Goal: Navigation & Orientation: Find specific page/section

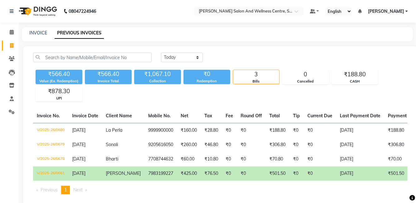
click at [2, 27] on link "Calendar" at bounding box center [9, 32] width 15 height 10
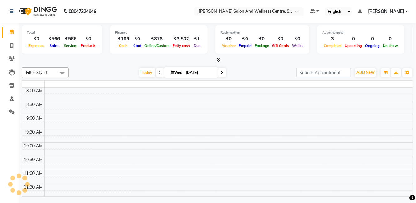
click at [11, 28] on link "Calendar" at bounding box center [9, 32] width 15 height 10
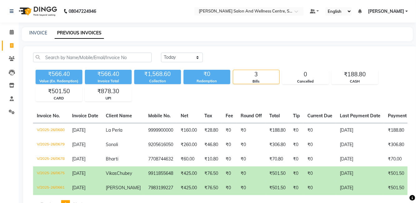
select select "8341"
select select "service"
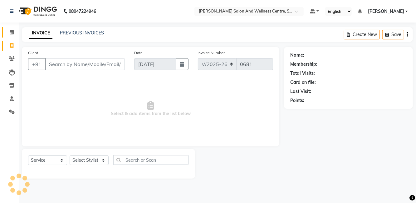
click at [5, 31] on link "Calendar" at bounding box center [9, 32] width 15 height 10
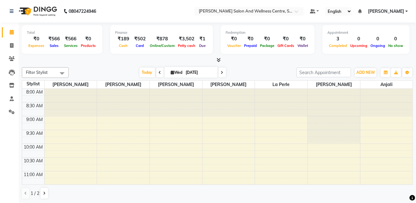
select select "service"
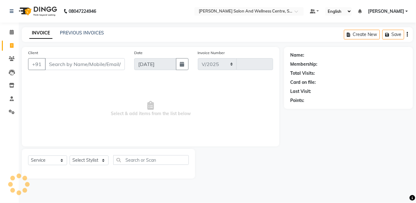
select select "8341"
type input "0681"
click at [17, 60] on span at bounding box center [11, 58] width 11 height 7
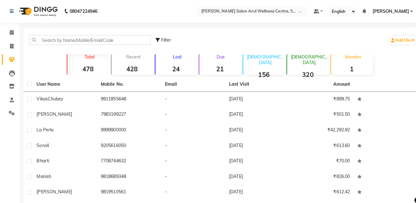
click at [168, 41] on span "Filter" at bounding box center [164, 40] width 10 height 6
select select "1000000"
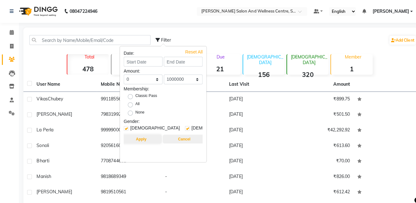
click at [191, 140] on button "Cancel" at bounding box center [182, 137] width 42 height 9
click at [186, 137] on button "Cancel" at bounding box center [182, 137] width 42 height 9
click at [182, 141] on button "Cancel" at bounding box center [182, 137] width 42 height 9
click at [188, 28] on div "Filter Add Client Total 478 Recent 428 Lost 24 Due 21 [DEMOGRAPHIC_DATA] 156 [D…" at bounding box center [218, 144] width 390 height 234
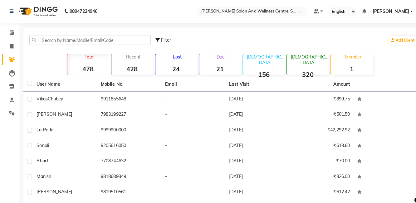
click at [159, 40] on span "Filter" at bounding box center [164, 40] width 10 height 6
select select "1000000"
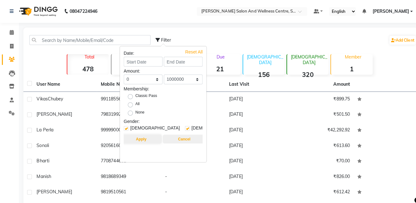
click at [183, 139] on button "Cancel" at bounding box center [182, 137] width 42 height 9
click at [189, 140] on button "Cancel" at bounding box center [182, 137] width 42 height 9
click at [182, 140] on button "Cancel" at bounding box center [182, 137] width 42 height 9
click at [188, 141] on button "Cancel" at bounding box center [182, 137] width 42 height 9
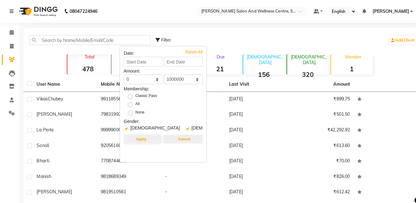
click at [183, 139] on button "Cancel" at bounding box center [182, 137] width 42 height 9
click at [179, 27] on div "Filter Add Client Total 478 Recent 428 Lost 24 Due 21 [DEMOGRAPHIC_DATA] 156 [D…" at bounding box center [218, 144] width 390 height 234
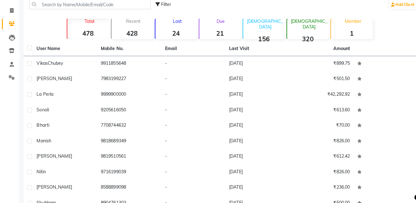
scroll to position [42, 0]
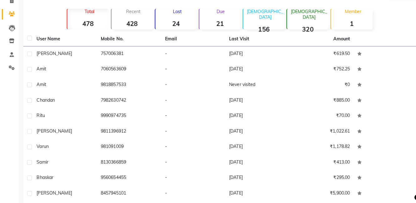
select select "100"
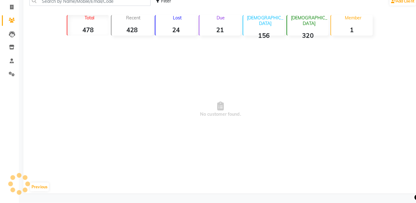
scroll to position [6, 0]
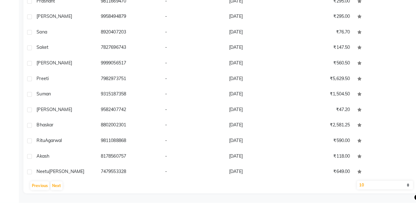
scroll to position [992, 0]
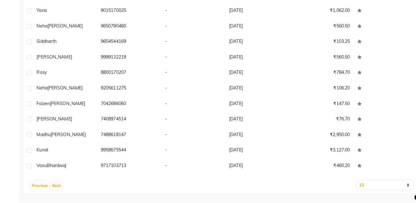
click at [388, 189] on select "10 50 100" at bounding box center [381, 185] width 56 height 9
click at [367, 189] on select "10 50 100" at bounding box center [381, 185] width 56 height 9
click at [353, 189] on select "10 50 100" at bounding box center [381, 185] width 56 height 9
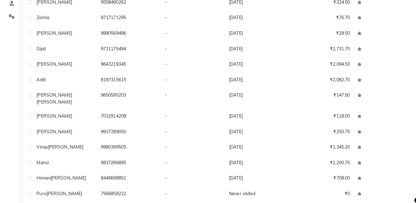
scroll to position [0, 0]
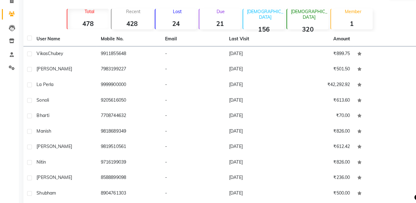
click at [67, 202] on main "Filter Add Client Total 478 Recent 428 Lost 24 Due 21 [DEMOGRAPHIC_DATA] 156 [D…" at bounding box center [217, 106] width 397 height 243
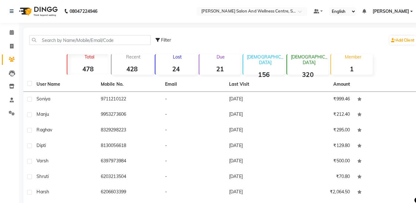
click at [161, 36] on div "Filter" at bounding box center [162, 39] width 16 height 7
select select "1000000"
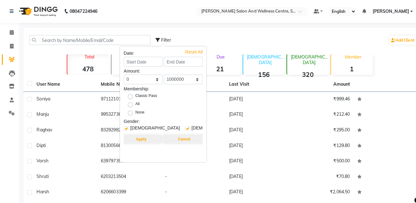
click at [293, 40] on div "Filter Add Client" at bounding box center [283, 40] width 258 height 20
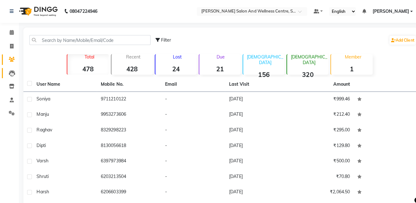
click at [14, 75] on icon at bounding box center [12, 72] width 6 height 6
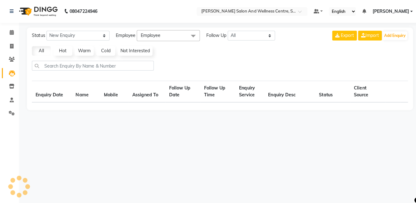
select select "10"
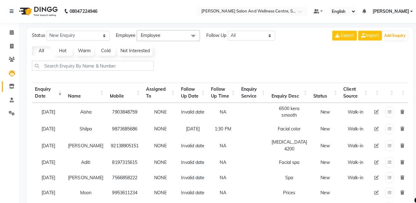
click at [12, 89] on link "Inventory" at bounding box center [9, 85] width 15 height 10
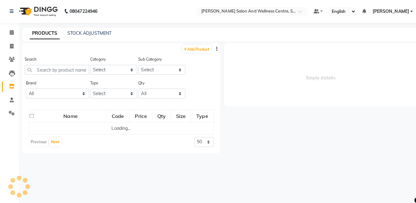
select select
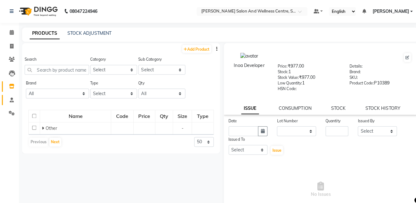
click at [16, 103] on link "Staff" at bounding box center [9, 99] width 15 height 10
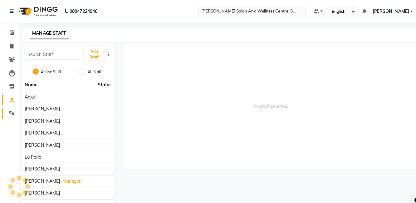
click at [14, 111] on icon at bounding box center [12, 111] width 6 height 5
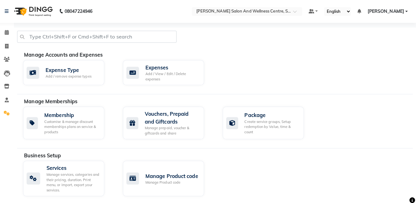
click at [6, 42] on link "Invoice" at bounding box center [9, 46] width 15 height 10
select select "service"
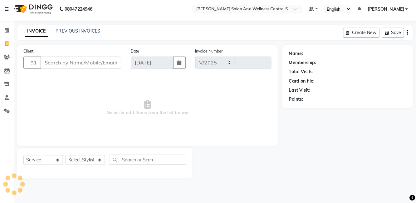
select select "8341"
type input "0681"
click at [10, 60] on icon at bounding box center [12, 58] width 6 height 5
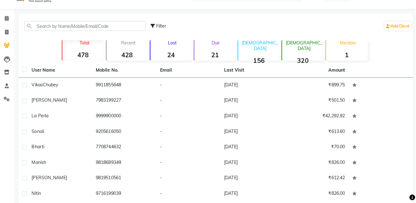
scroll to position [42, 0]
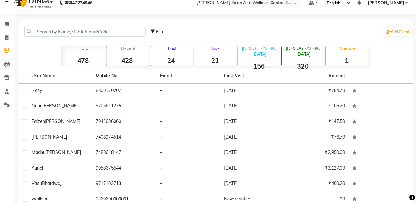
scroll to position [11, 0]
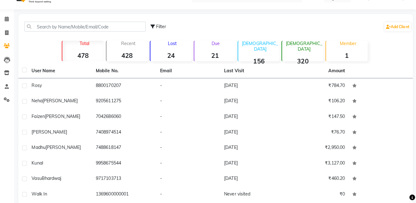
click at [355, 184] on td at bounding box center [380, 179] width 63 height 15
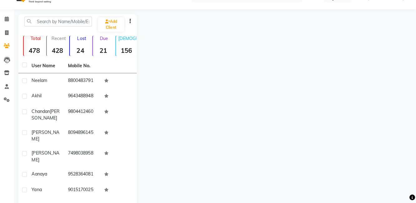
click at [133, 23] on icon "button" at bounding box center [133, 23] width 1 height 0
select select "service"
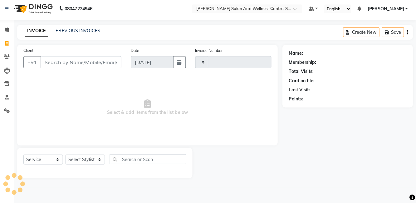
type input "0681"
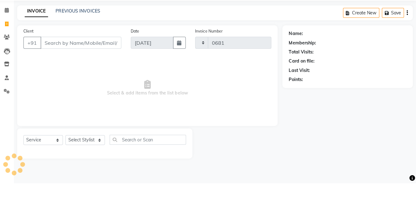
select select "8341"
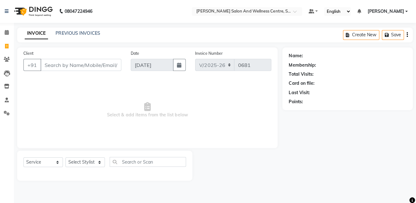
click at [14, 30] on span at bounding box center [11, 32] width 11 height 7
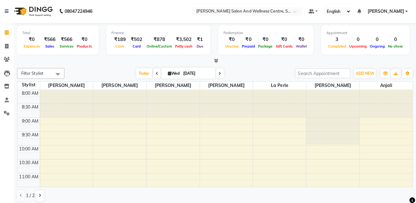
click at [9, 58] on icon at bounding box center [12, 58] width 6 height 5
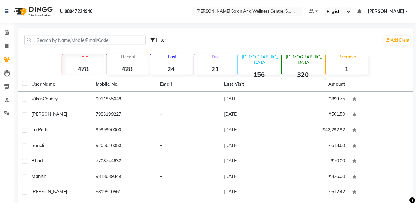
scroll to position [42, 0]
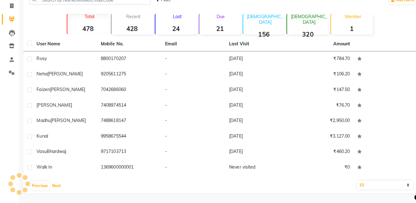
click at [58, 190] on button "Next" at bounding box center [56, 185] width 12 height 9
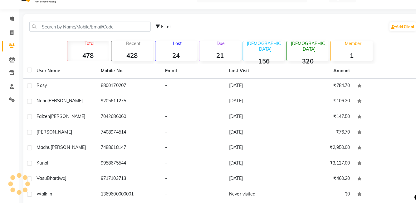
click at [58, 202] on div "Filter Add Client Total 478 Recent 428 Lost 24 Due 21 [DEMOGRAPHIC_DATA] 156 [D…" at bounding box center [218, 118] width 390 height 203
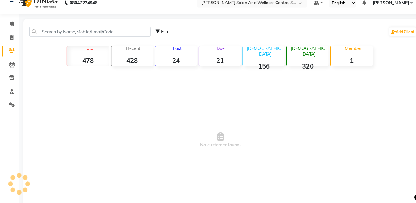
click at [58, 202] on div "Filter Add Client Total 478 Recent 428 Lost 24 Due 21 [DEMOGRAPHIC_DATA] 156 [D…" at bounding box center [218, 123] width 390 height 202
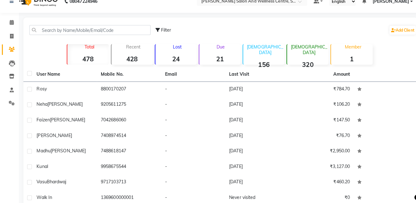
scroll to position [11, 0]
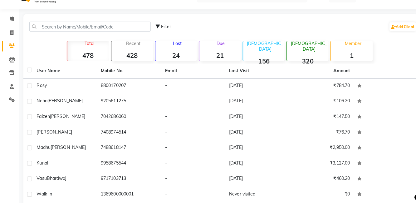
click at [29, 181] on label at bounding box center [29, 179] width 5 height 5
click at [29, 181] on input "checkbox" at bounding box center [29, 179] width 4 height 4
checkbox input "true"
click at [34, 167] on td "Kunal" at bounding box center [63, 163] width 63 height 15
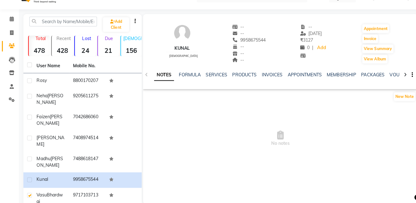
click at [29, 178] on label at bounding box center [29, 180] width 5 height 5
click at [29, 178] on input "checkbox" at bounding box center [29, 180] width 4 height 4
checkbox input "true"
click at [29, 157] on label at bounding box center [29, 159] width 5 height 5
click at [29, 158] on input "checkbox" at bounding box center [29, 160] width 4 height 4
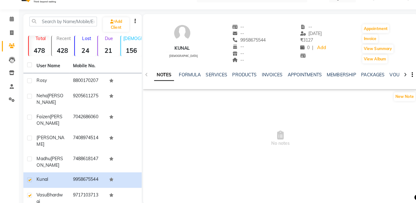
checkbox input "true"
click at [29, 136] on label at bounding box center [29, 138] width 5 height 5
click at [29, 137] on input "checkbox" at bounding box center [29, 139] width 4 height 4
checkbox input "true"
click at [407, 76] on icon "button" at bounding box center [407, 76] width 1 height 0
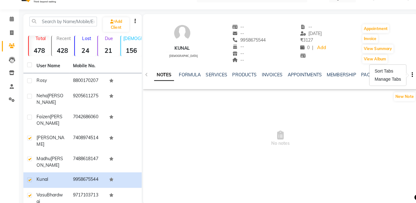
click at [33, 188] on td "[PERSON_NAME]" at bounding box center [50, 198] width 36 height 21
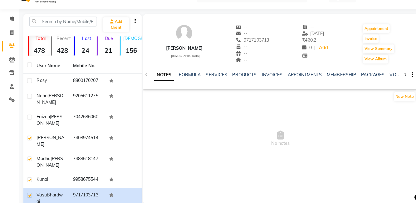
click at [33, 173] on td "Kunal" at bounding box center [50, 180] width 36 height 15
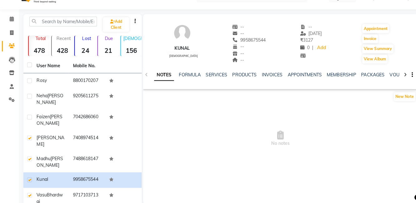
click at [29, 193] on label at bounding box center [29, 195] width 5 height 5
click at [29, 193] on input "checkbox" at bounding box center [29, 195] width 4 height 4
checkbox input "false"
click at [33, 173] on td "Kunal" at bounding box center [50, 180] width 36 height 15
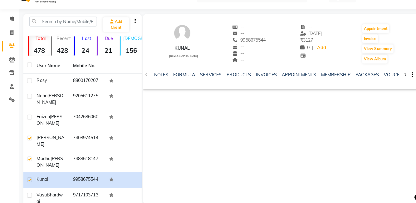
click at [34, 152] on td "[PERSON_NAME]" at bounding box center [50, 162] width 36 height 21
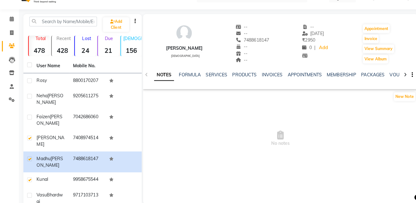
click at [29, 136] on label at bounding box center [29, 138] width 5 height 5
click at [29, 137] on input "checkbox" at bounding box center [29, 139] width 4 height 4
checkbox input "false"
click at [31, 178] on label at bounding box center [29, 180] width 5 height 5
click at [31, 178] on input "checkbox" at bounding box center [29, 180] width 4 height 4
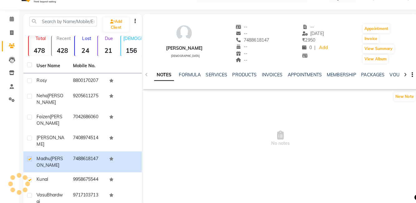
checkbox input "false"
click at [28, 152] on td at bounding box center [27, 162] width 9 height 21
click at [29, 157] on label at bounding box center [29, 159] width 5 height 5
click at [29, 158] on input "checkbox" at bounding box center [29, 160] width 4 height 4
checkbox input "false"
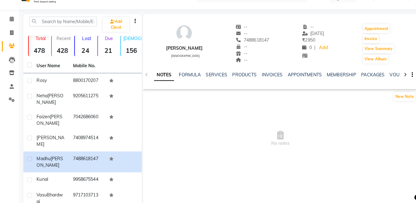
click at [148, 78] on div "NOTES FORMULA SERVICES PRODUCTS INVOICES APPOINTMENTS MEMBERSHIP PACKAGES VOUCH…" at bounding box center [276, 77] width 271 height 22
click at [13, 36] on icon at bounding box center [11, 34] width 3 height 5
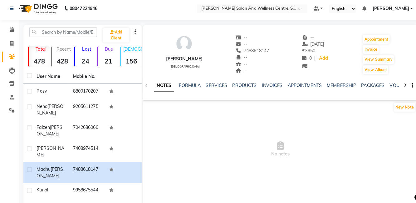
select select "service"
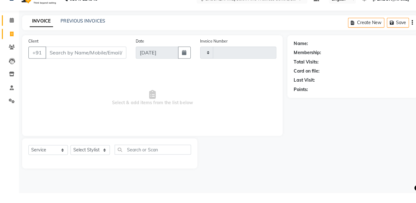
click at [14, 35] on span at bounding box center [11, 32] width 11 height 7
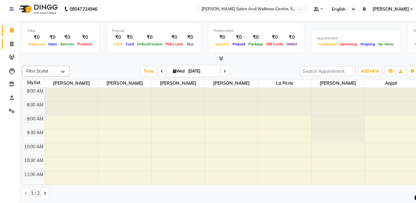
click at [14, 48] on span at bounding box center [11, 45] width 11 height 7
select select "8341"
select select "service"
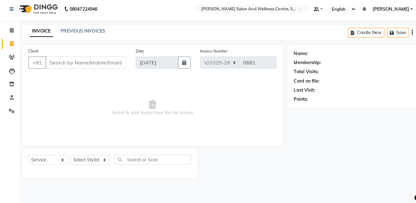
click at [167, 21] on nav "08047224946 Select Location × [PERSON_NAME] Salon And Wellness Centre, Sector-1…" at bounding box center [208, 11] width 416 height 22
click at [86, 34] on link "PREVIOUS INVOICES" at bounding box center [82, 33] width 44 height 6
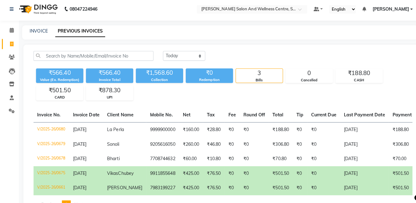
scroll to position [1, 0]
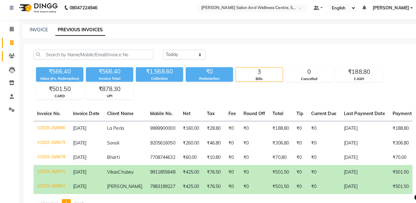
click at [13, 60] on icon at bounding box center [12, 58] width 6 height 5
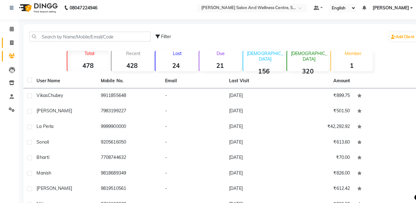
click at [16, 47] on span at bounding box center [11, 45] width 11 height 7
select select "8341"
select select "service"
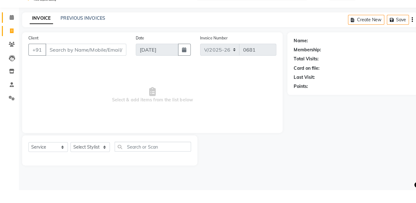
click at [16, 31] on span at bounding box center [11, 32] width 11 height 7
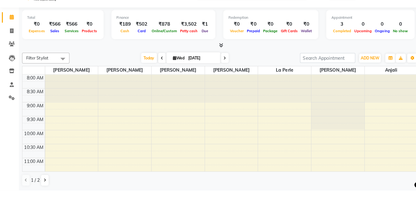
click at [14, 19] on link at bounding box center [13, 10] width 6 height 17
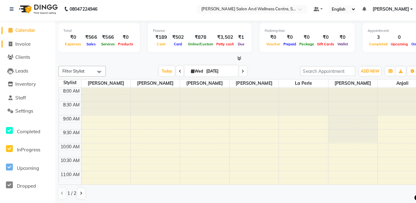
click at [17, 48] on link "Invoice" at bounding box center [27, 45] width 51 height 7
select select "service"
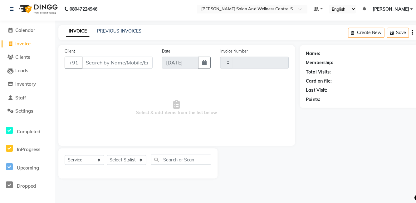
type input "0681"
select select "8341"
click at [17, 29] on link "Calendar" at bounding box center [27, 32] width 51 height 7
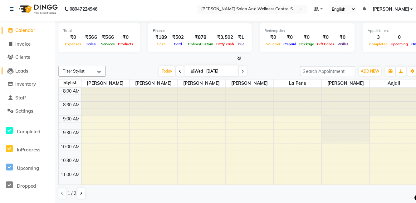
click at [11, 72] on icon at bounding box center [10, 72] width 6 height 6
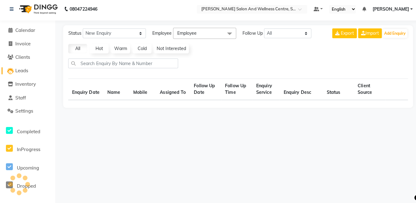
select select "10"
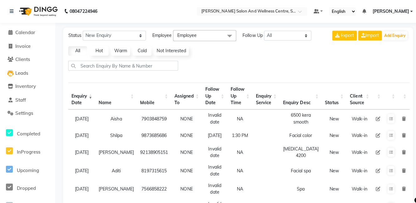
click at [19, 66] on li "Leads" at bounding box center [27, 72] width 55 height 13
click at [18, 57] on span "Clients" at bounding box center [22, 59] width 15 height 6
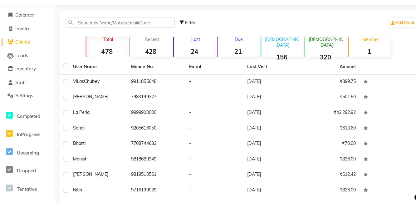
scroll to position [17, 0]
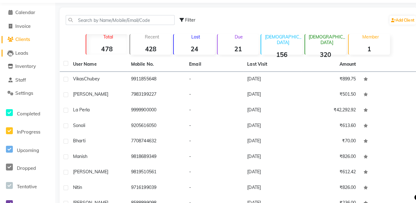
click at [15, 56] on span "Leads" at bounding box center [21, 55] width 13 height 6
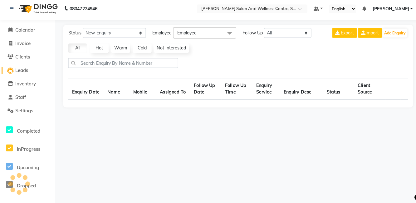
select select "10"
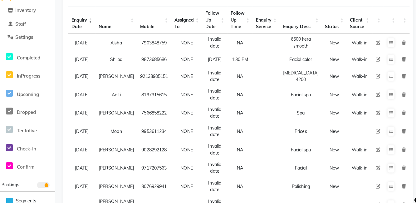
scroll to position [74, 0]
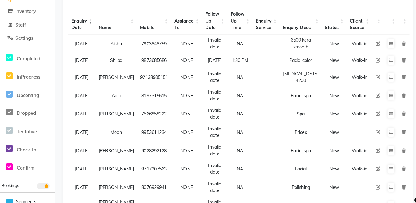
click at [374, 42] on icon at bounding box center [373, 43] width 4 height 4
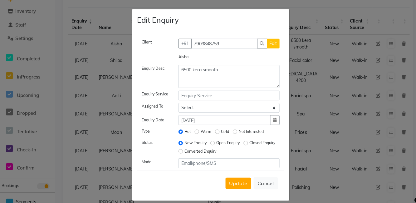
click at [159, 7] on ngb-modal-window "Edit Enquiry Client [PHONE_NUMBER] Edit Aisha Enquiry Desc 6500 kera smooth Enq…" at bounding box center [208, 101] width 416 height 203
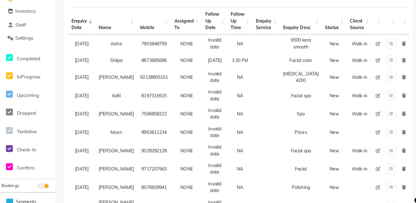
scroll to position [0, 0]
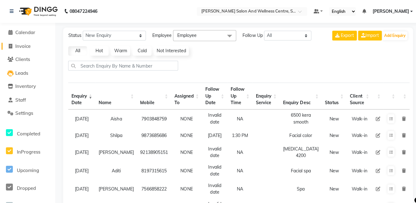
click at [23, 42] on span "Invoice" at bounding box center [22, 45] width 15 height 6
select select "service"
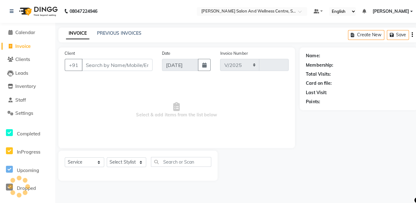
select select "8341"
type input "0681"
click at [119, 31] on link "PREVIOUS INVOICES" at bounding box center [118, 33] width 44 height 6
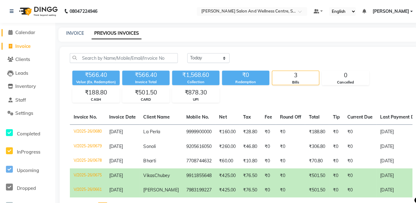
click at [24, 32] on span "Calendar" at bounding box center [25, 32] width 20 height 6
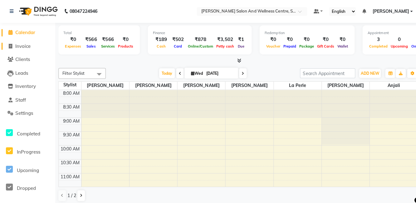
click at [16, 46] on span "Invoice" at bounding box center [22, 45] width 15 height 6
select select "service"
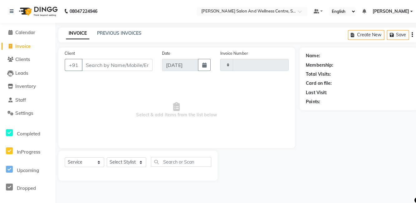
type input "0681"
select select "8341"
click at [242, 39] on div "INVOICE PREVIOUS INVOICES Create New Save" at bounding box center [235, 34] width 355 height 15
click at [21, 60] on span "Clients" at bounding box center [22, 59] width 15 height 6
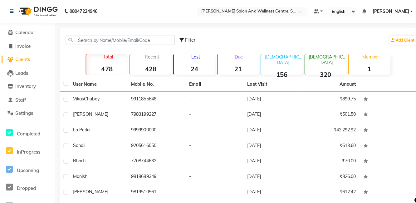
scroll to position [42, 0]
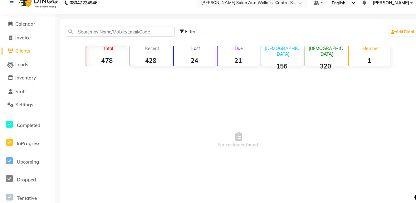
click at [77, 202] on main "Filter Add Client Total 478 Recent 428 Lost 24 Due 21 [DEMOGRAPHIC_DATA] 156 [D…" at bounding box center [235, 127] width 361 height 211
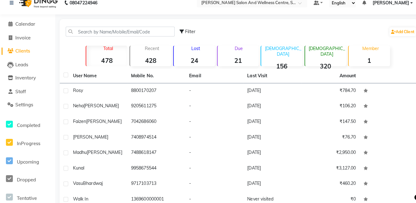
scroll to position [11, 0]
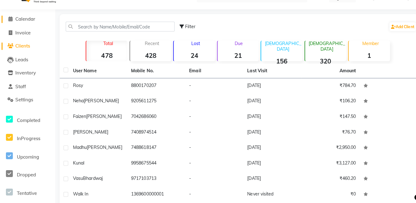
click at [36, 18] on link "Calendar" at bounding box center [27, 21] width 51 height 7
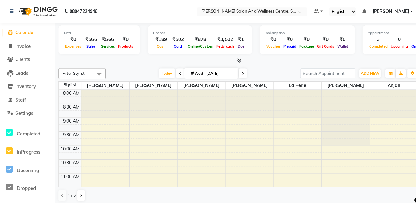
click at [236, 68] on span at bounding box center [239, 72] width 7 height 10
type input "[DATE]"
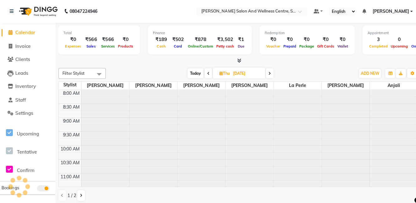
scroll to position [190, 0]
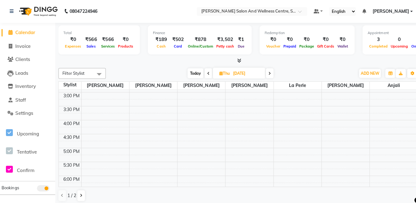
click at [237, 61] on icon at bounding box center [237, 59] width 4 height 5
